Goal: Information Seeking & Learning: Check status

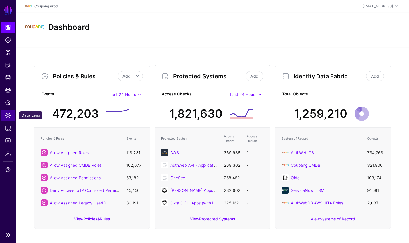
click at [7, 113] on span "Data Lens" at bounding box center [8, 116] width 6 height 6
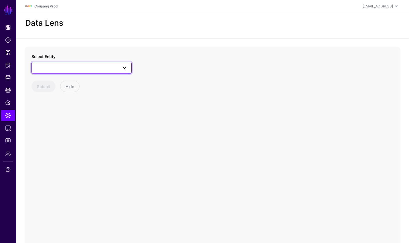
click at [69, 67] on span at bounding box center [81, 67] width 93 height 7
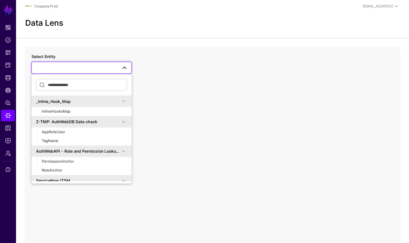
click at [60, 70] on span at bounding box center [81, 67] width 93 height 7
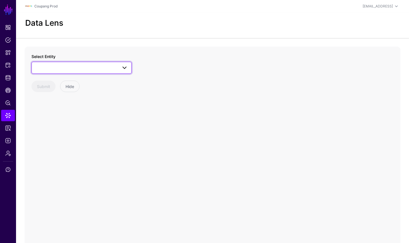
click at [61, 71] on span at bounding box center [81, 67] width 93 height 7
type input "****"
click at [45, 130] on span "User" at bounding box center [46, 128] width 9 height 5
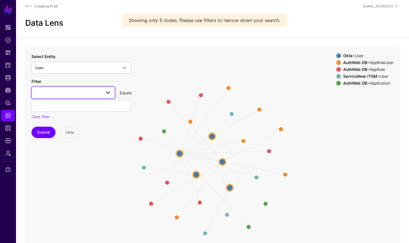
click at [78, 95] on span at bounding box center [73, 92] width 76 height 7
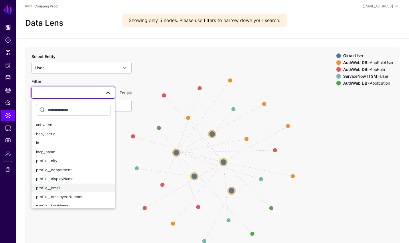
click at [55, 189] on span "profile__email" at bounding box center [48, 188] width 24 height 5
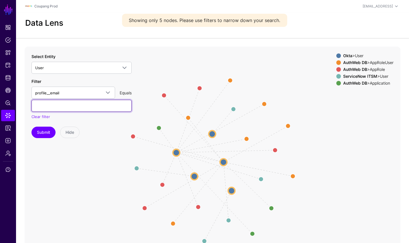
click at [70, 108] on input "text" at bounding box center [81, 106] width 100 height 12
paste input "**********"
type input "**********"
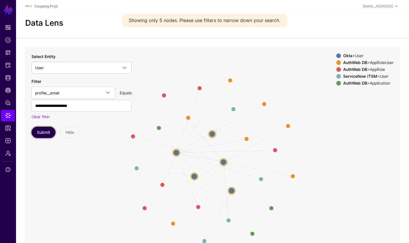
click at [40, 132] on button "Submit" at bounding box center [43, 132] width 24 height 11
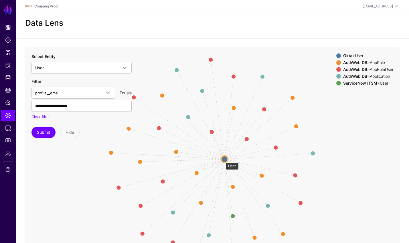
click at [223, 160] on circle at bounding box center [224, 159] width 7 height 7
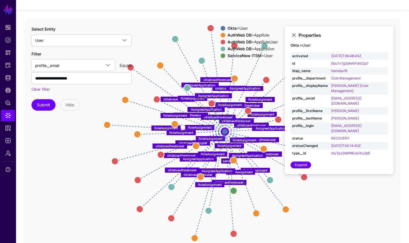
scroll to position [26, 0]
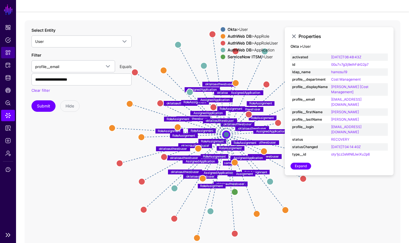
click at [11, 56] on link "Snippets" at bounding box center [8, 52] width 14 height 11
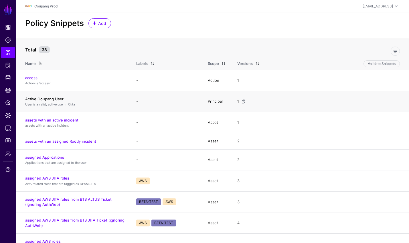
click at [53, 100] on link "Active Coupang User" at bounding box center [44, 99] width 38 height 5
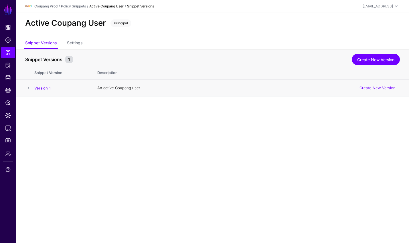
click at [42, 88] on link "Version 1" at bounding box center [42, 88] width 16 height 5
click at [9, 139] on span "Logs" at bounding box center [8, 141] width 6 height 6
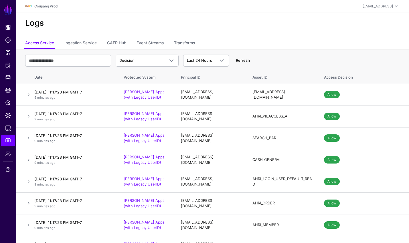
click at [239, 58] on link "Refresh" at bounding box center [243, 60] width 14 height 5
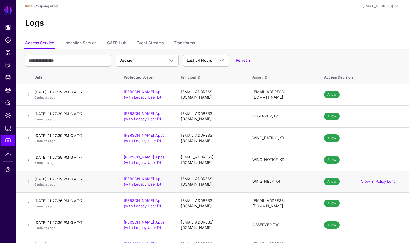
scroll to position [1, 0]
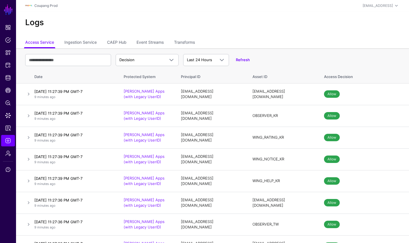
scroll to position [1, 0]
